Goal: Information Seeking & Learning: Learn about a topic

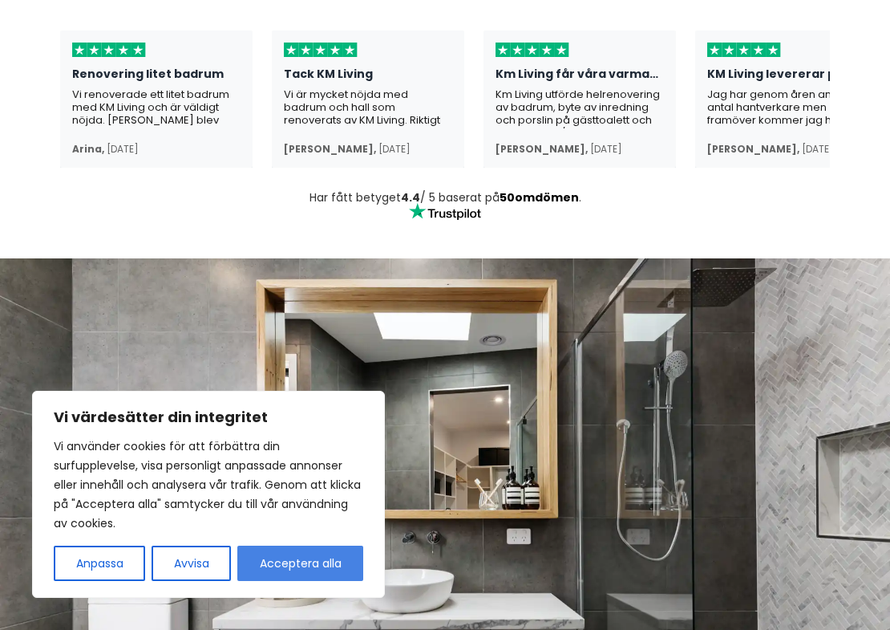
click at [294, 568] on button "Acceptera alla" at bounding box center [300, 562] width 126 height 35
checkbox input "true"
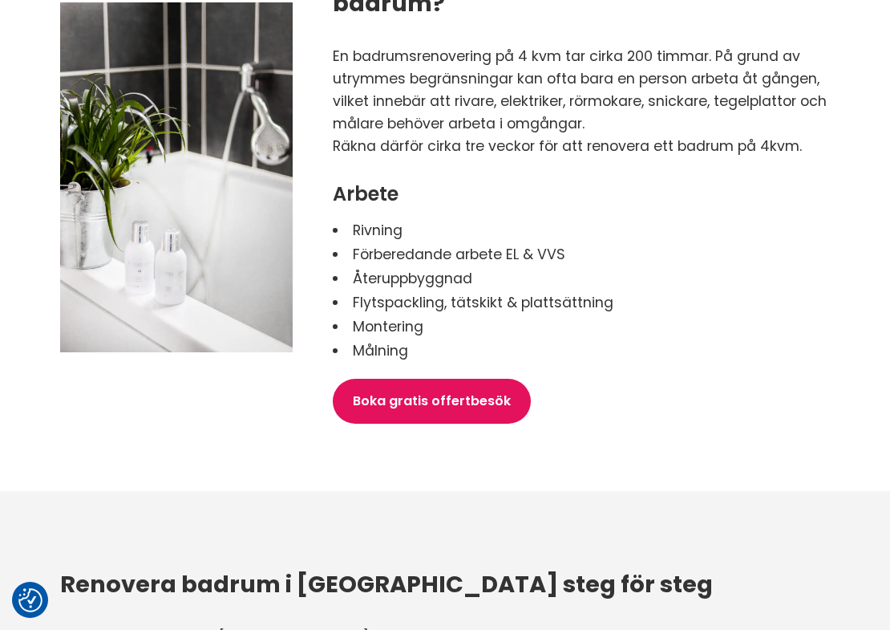
scroll to position [2634, 0]
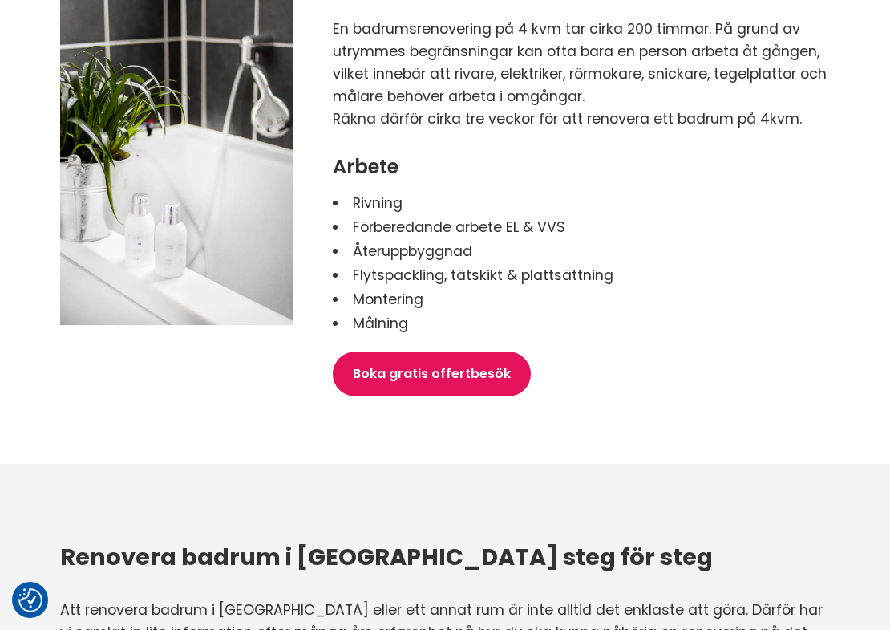
click at [342, 47] on p "En badrumsrenovering på 4 kvm tar cirka 200 timmar. På grund av utrymmes begrän…" at bounding box center [581, 63] width 497 height 90
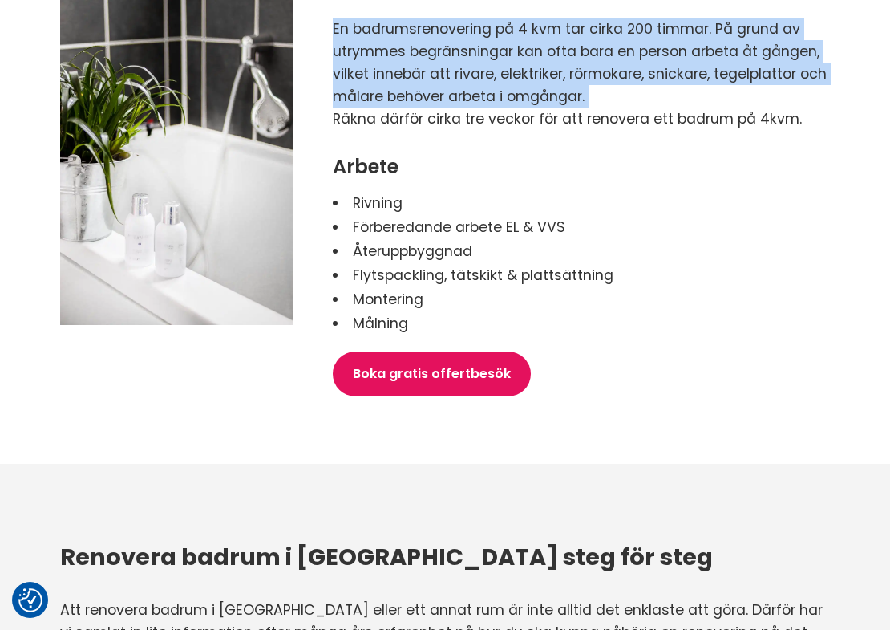
click at [342, 47] on p "En badrumsrenovering på 4 kvm tar cirka 200 timmar. På grund av utrymmes begrän…" at bounding box center [581, 63] width 497 height 90
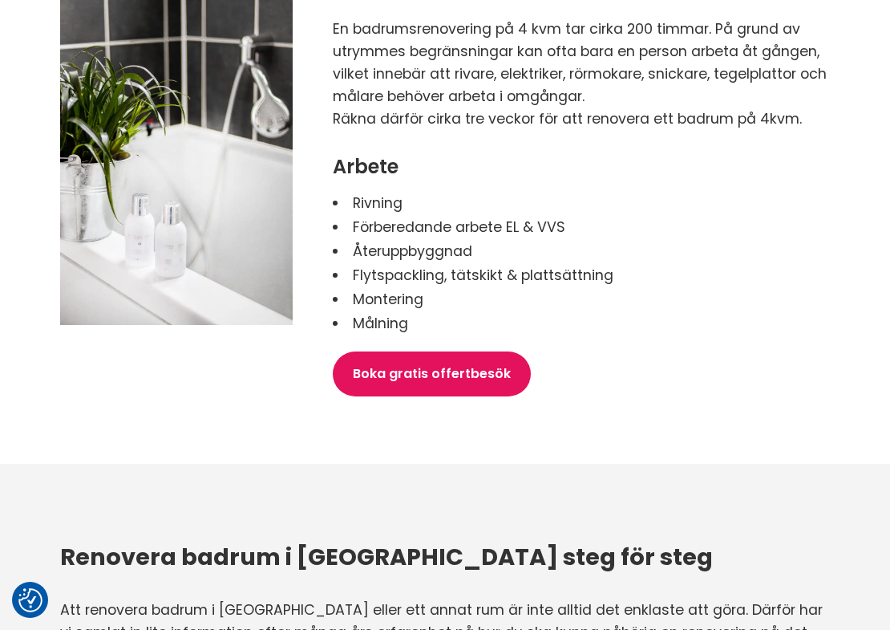
click at [342, 47] on p "En badrumsrenovering på 4 kvm tar cirka 200 timmar. På grund av utrymmes begrän…" at bounding box center [581, 63] width 497 height 90
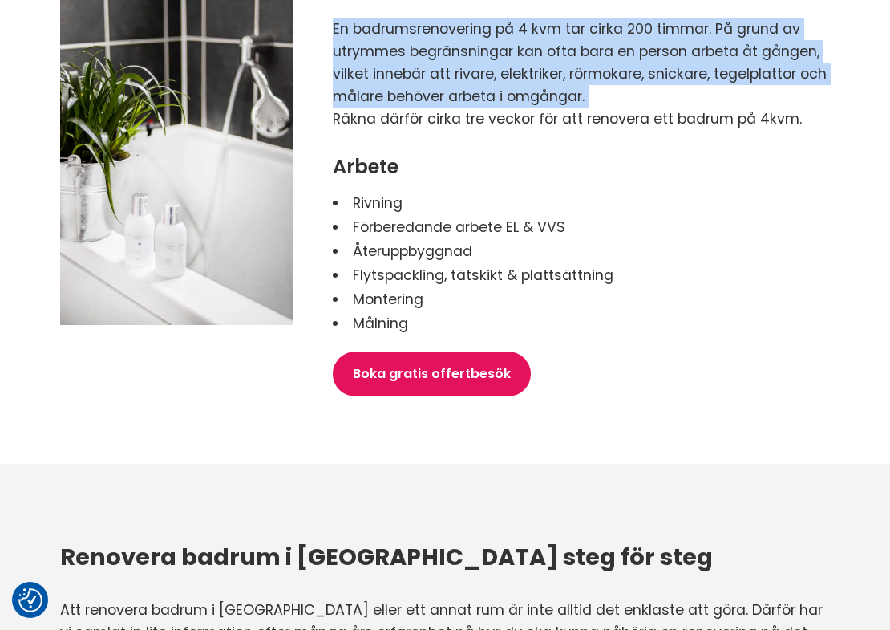
click at [342, 47] on p "En badrumsrenovering på 4 kvm tar cirka 200 timmar. På grund av utrymmes begrän…" at bounding box center [581, 63] width 497 height 90
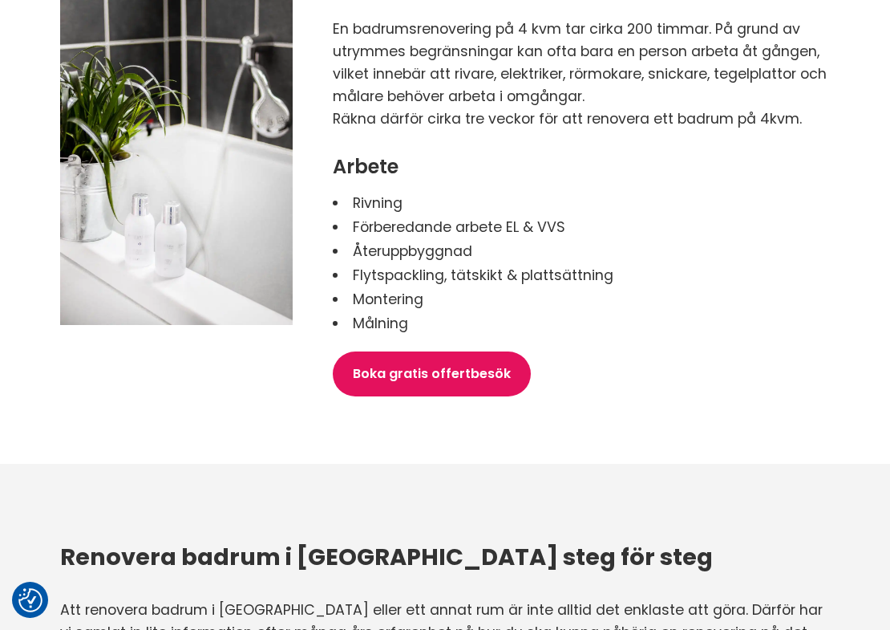
click at [342, 47] on p "En badrumsrenovering på 4 kvm tar cirka 200 timmar. På grund av utrymmes begrän…" at bounding box center [581, 63] width 497 height 90
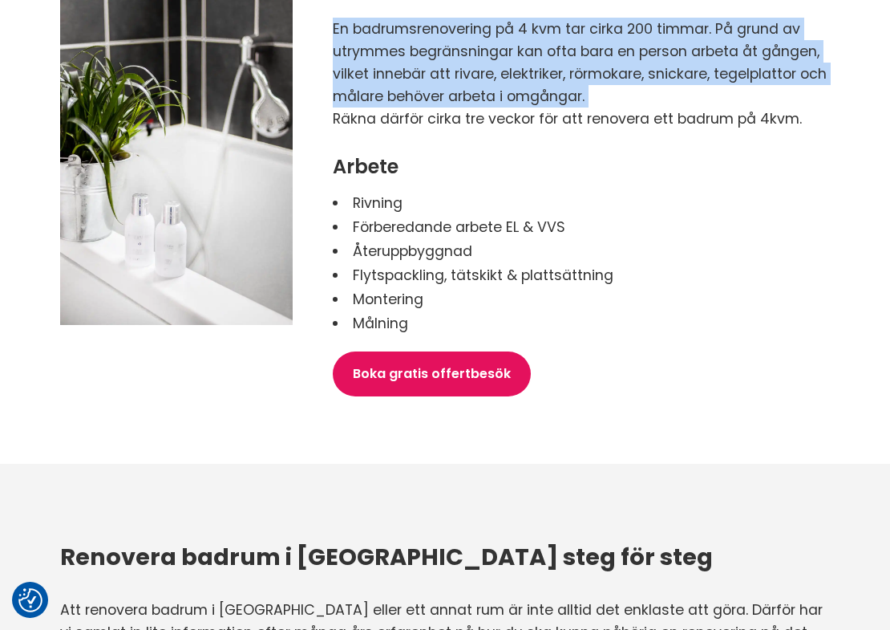
click at [342, 47] on p "En badrumsrenovering på 4 kvm tar cirka 200 timmar. På grund av utrymmes begrän…" at bounding box center [581, 63] width 497 height 90
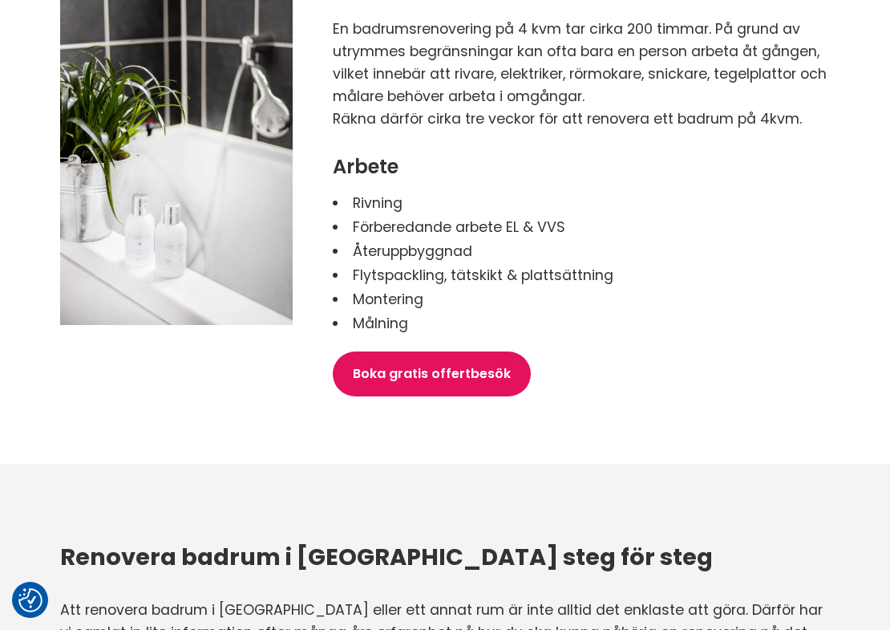
click at [342, 47] on p "En badrumsrenovering på 4 kvm tar cirka 200 timmar. På grund av utrymmes begrän…" at bounding box center [581, 63] width 497 height 90
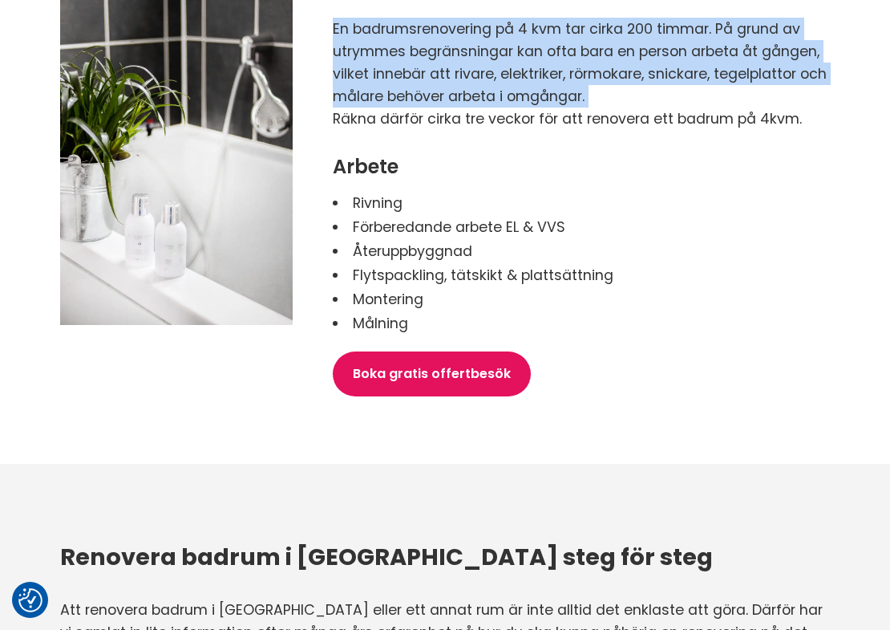
click at [342, 47] on p "En badrumsrenovering på 4 kvm tar cirka 200 timmar. På grund av utrymmes begrän…" at bounding box center [581, 63] width 497 height 90
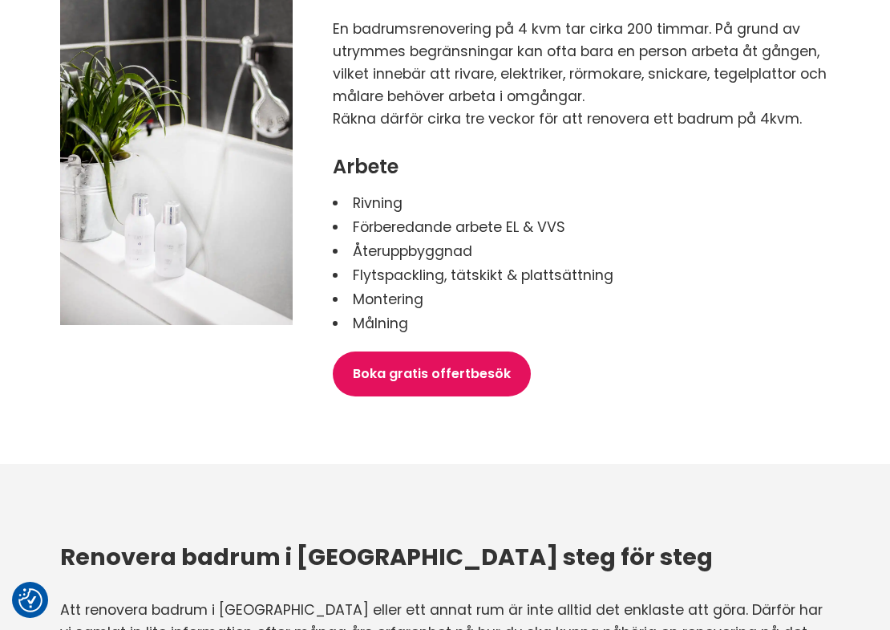
click at [342, 47] on p "En badrumsrenovering på 4 kvm tar cirka 200 timmar. På grund av utrymmes begrän…" at bounding box center [581, 63] width 497 height 90
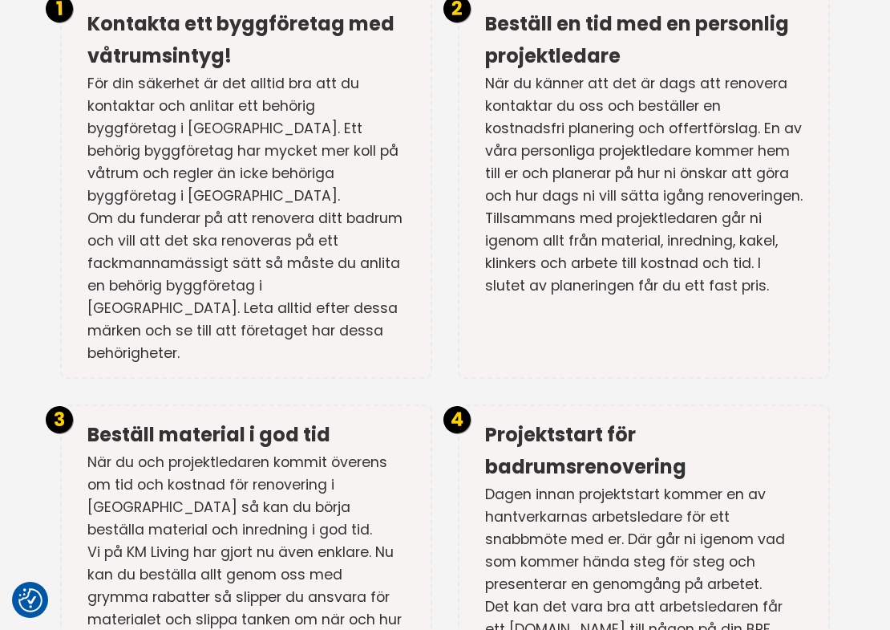
scroll to position [3330, 0]
